Goal: Transaction & Acquisition: Purchase product/service

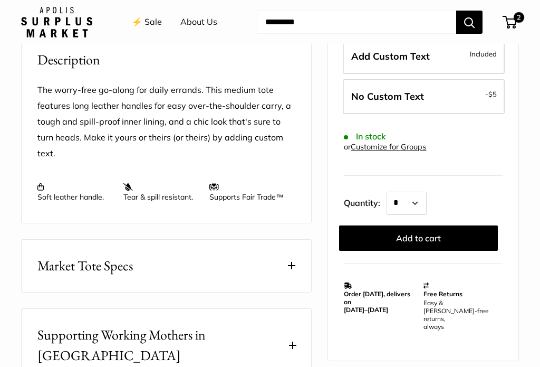
click at [521, 21] on span "2" at bounding box center [519, 17] width 11 height 11
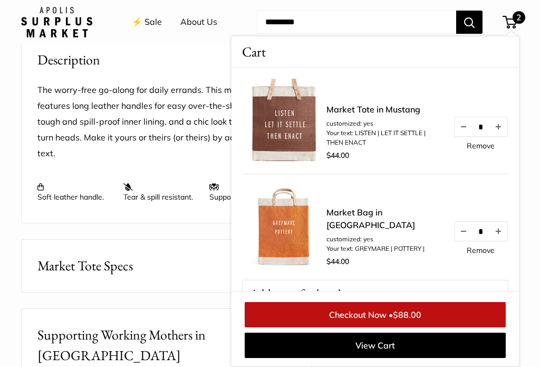
click at [37, 146] on div "The worry-free go-along for daily errands. This medium tote features long leath…" at bounding box center [167, 146] width 290 height 152
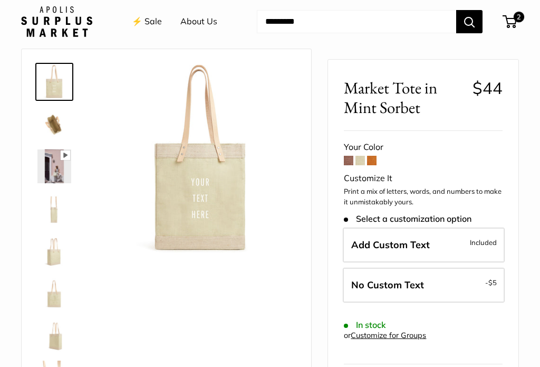
scroll to position [37, 0]
click at [156, 17] on link "⚡️ Sale" at bounding box center [147, 22] width 30 height 16
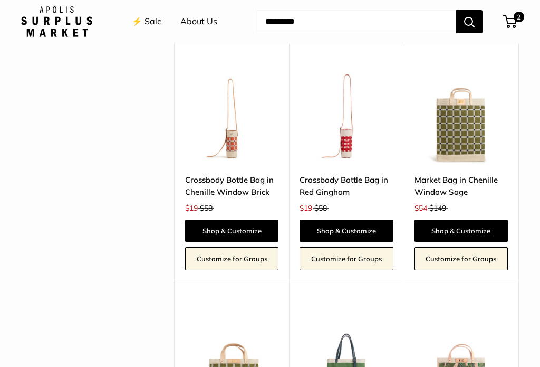
scroll to position [2301, 0]
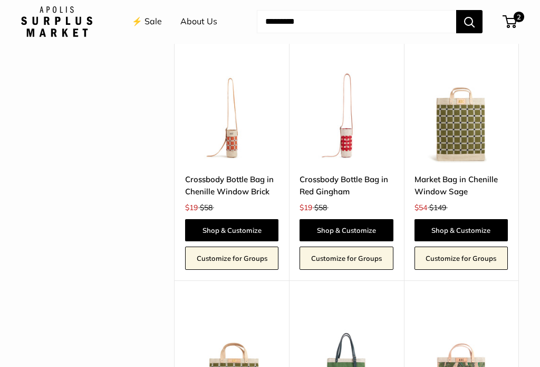
click at [469, 219] on link "Shop & Customize" at bounding box center [461, 230] width 93 height 22
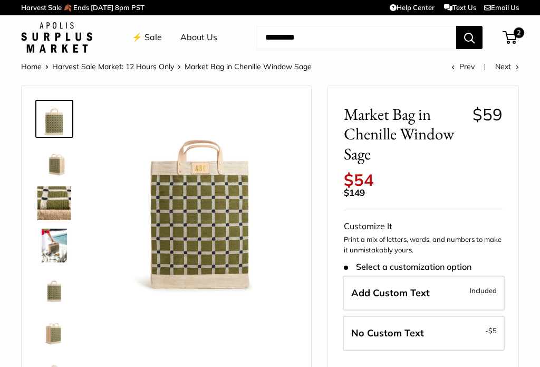
click at [377, 275] on label "Add Custom Text Included" at bounding box center [424, 292] width 162 height 35
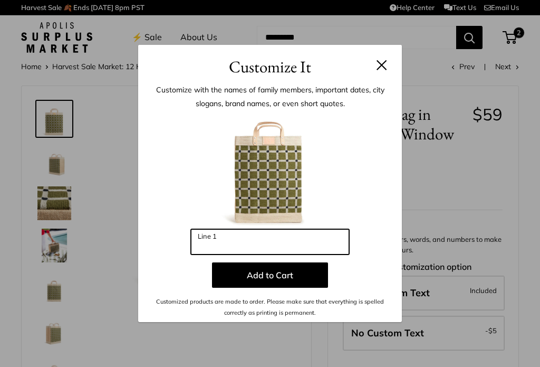
click at [211, 236] on input "Line 1" at bounding box center [270, 241] width 158 height 25
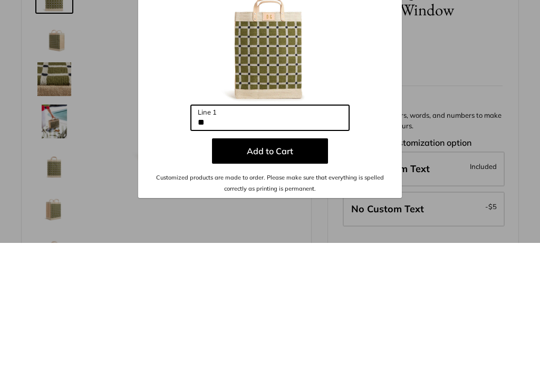
type input "*"
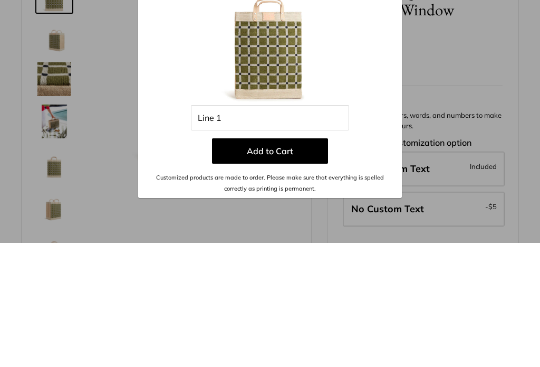
click at [481, 88] on div "Customize It Customize with the names of family members, important dates, city …" at bounding box center [270, 183] width 540 height 367
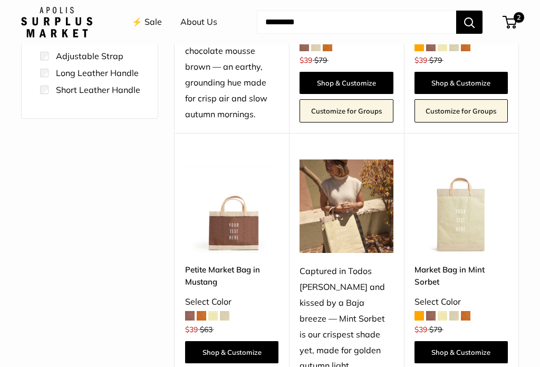
scroll to position [309, 0]
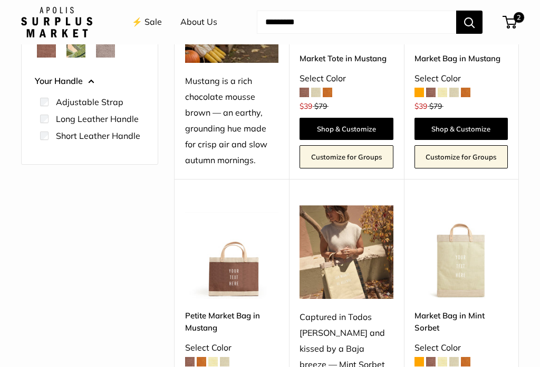
click at [512, 20] on span "2" at bounding box center [510, 22] width 14 height 13
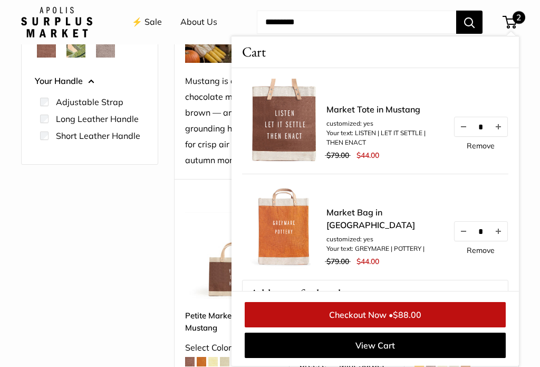
click at [482, 317] on link "Checkout Now • $88.00" at bounding box center [375, 314] width 261 height 25
